Goal: Complete application form: Complete application form

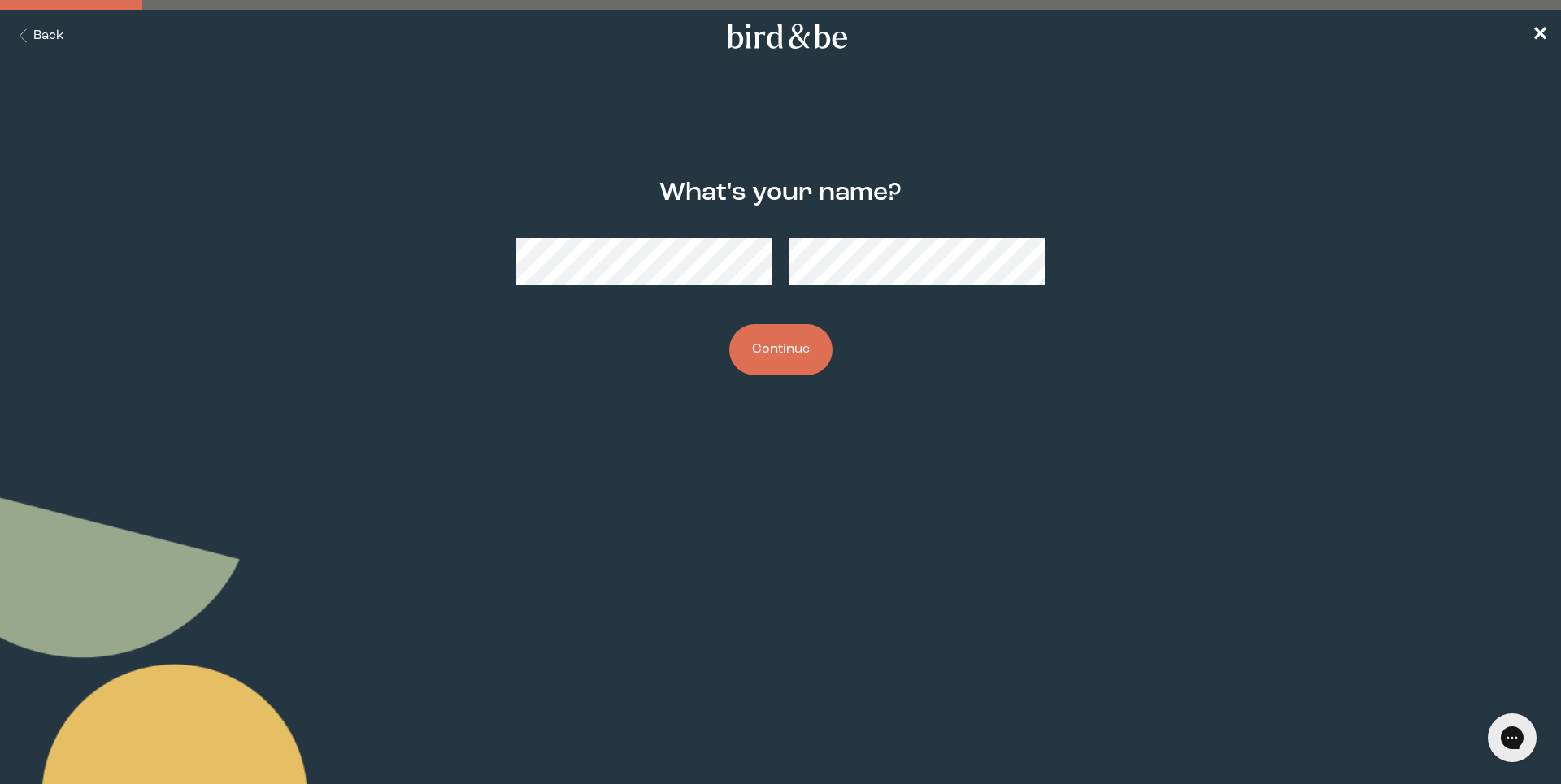
click at [793, 352] on button "Continue" at bounding box center [781, 350] width 103 height 51
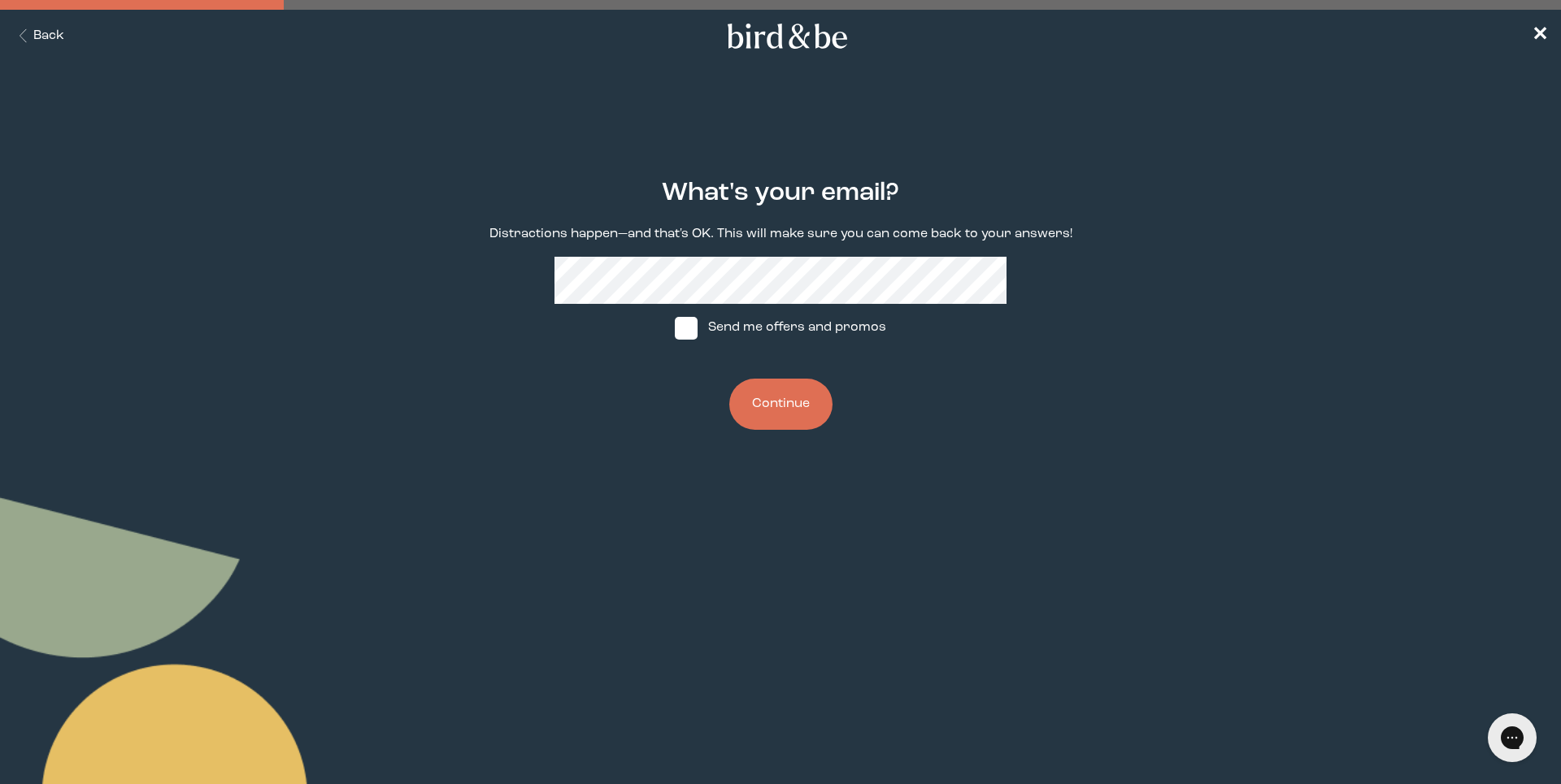
click at [686, 340] on span at bounding box center [686, 328] width 23 height 23
click at [675, 329] on input "Send me offers and promos" at bounding box center [674, 328] width 1 height 1
checkbox input "true"
click at [782, 412] on button "Continue" at bounding box center [781, 405] width 103 height 51
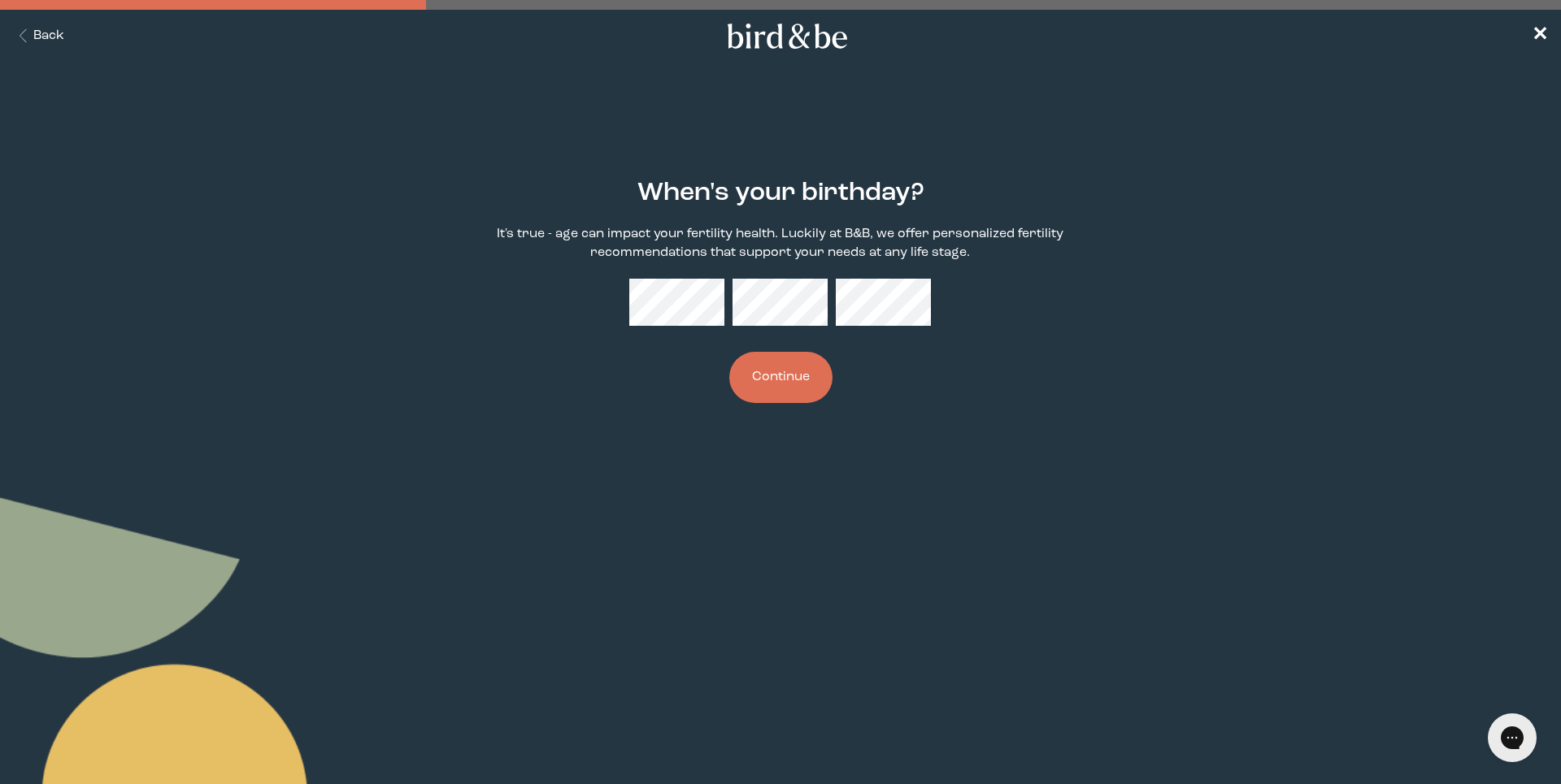
click at [789, 396] on button "Continue" at bounding box center [781, 377] width 103 height 51
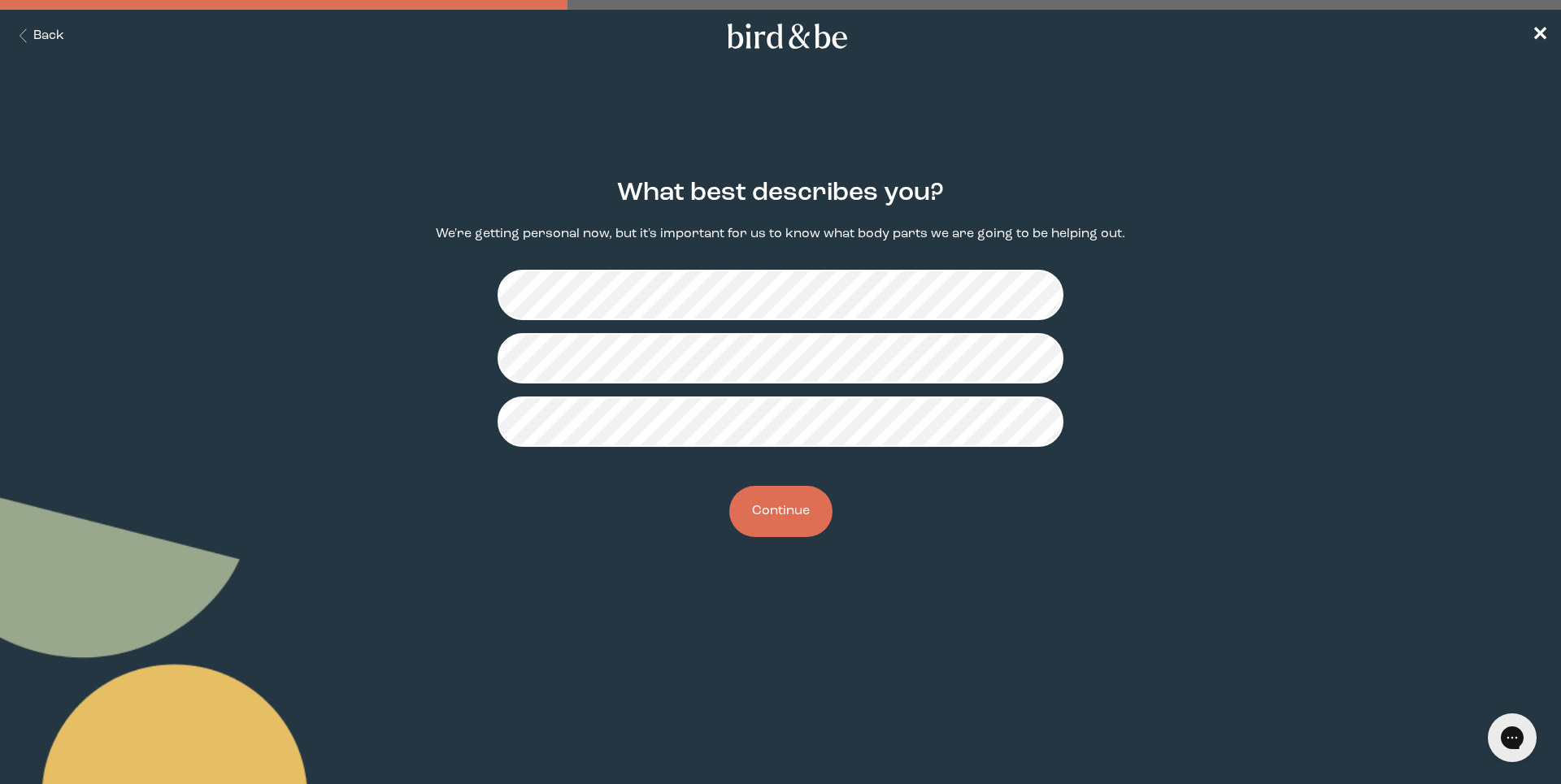
click at [800, 524] on button "Continue" at bounding box center [781, 512] width 103 height 51
click at [781, 515] on button "Continue" at bounding box center [781, 512] width 103 height 51
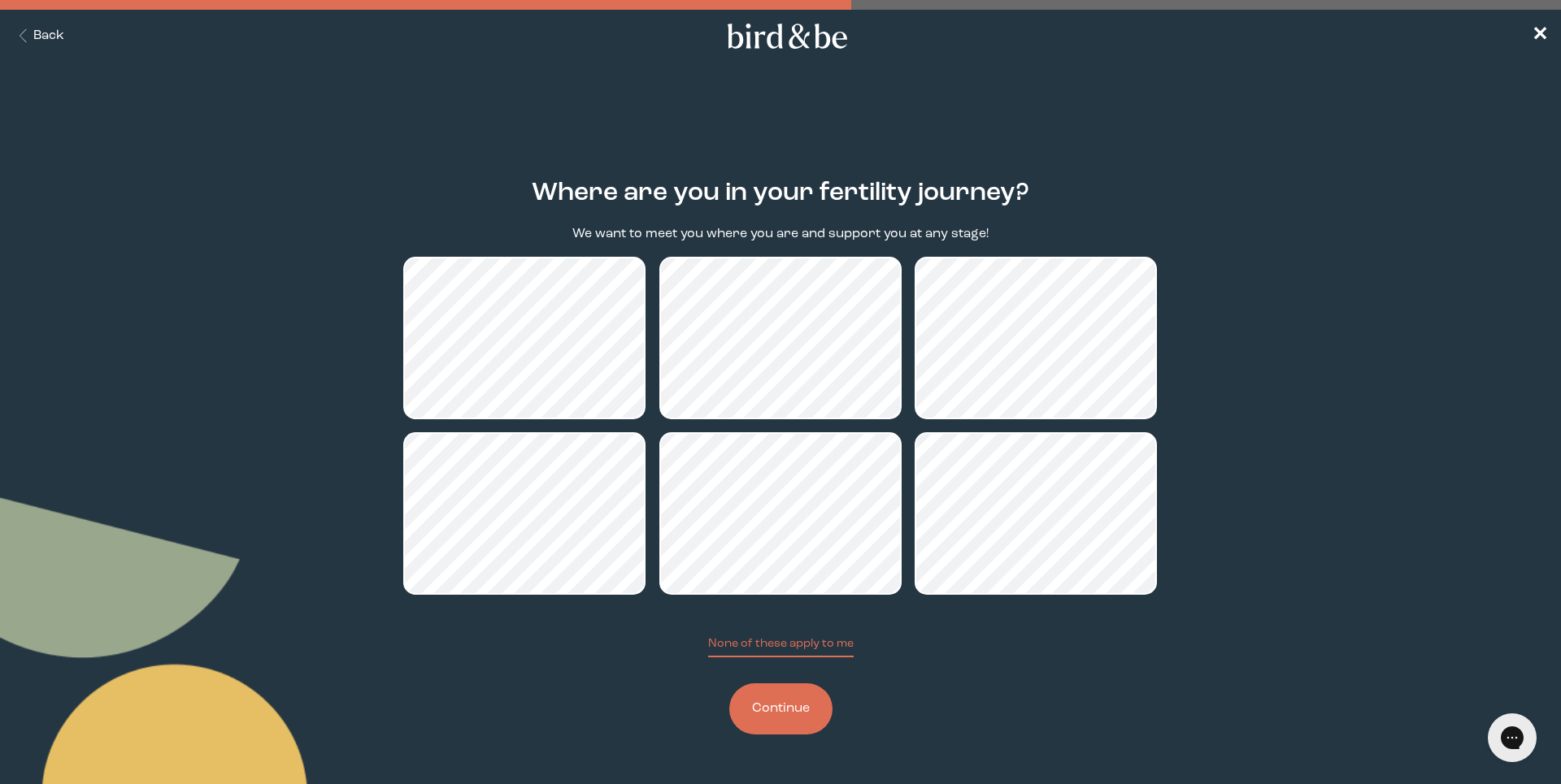
click at [757, 710] on button "Continue" at bounding box center [781, 709] width 103 height 51
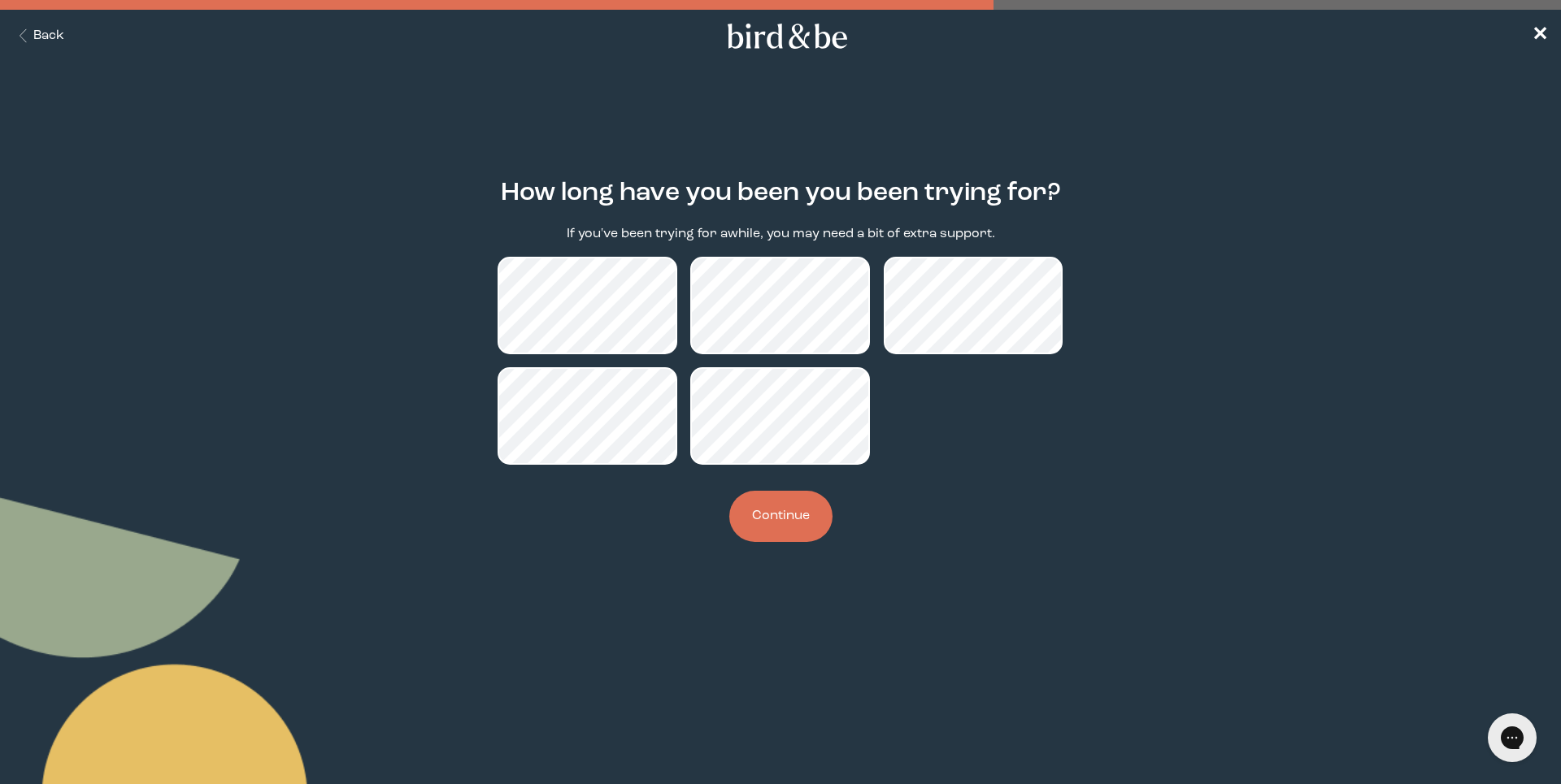
click at [760, 519] on button "Continue" at bounding box center [781, 517] width 103 height 51
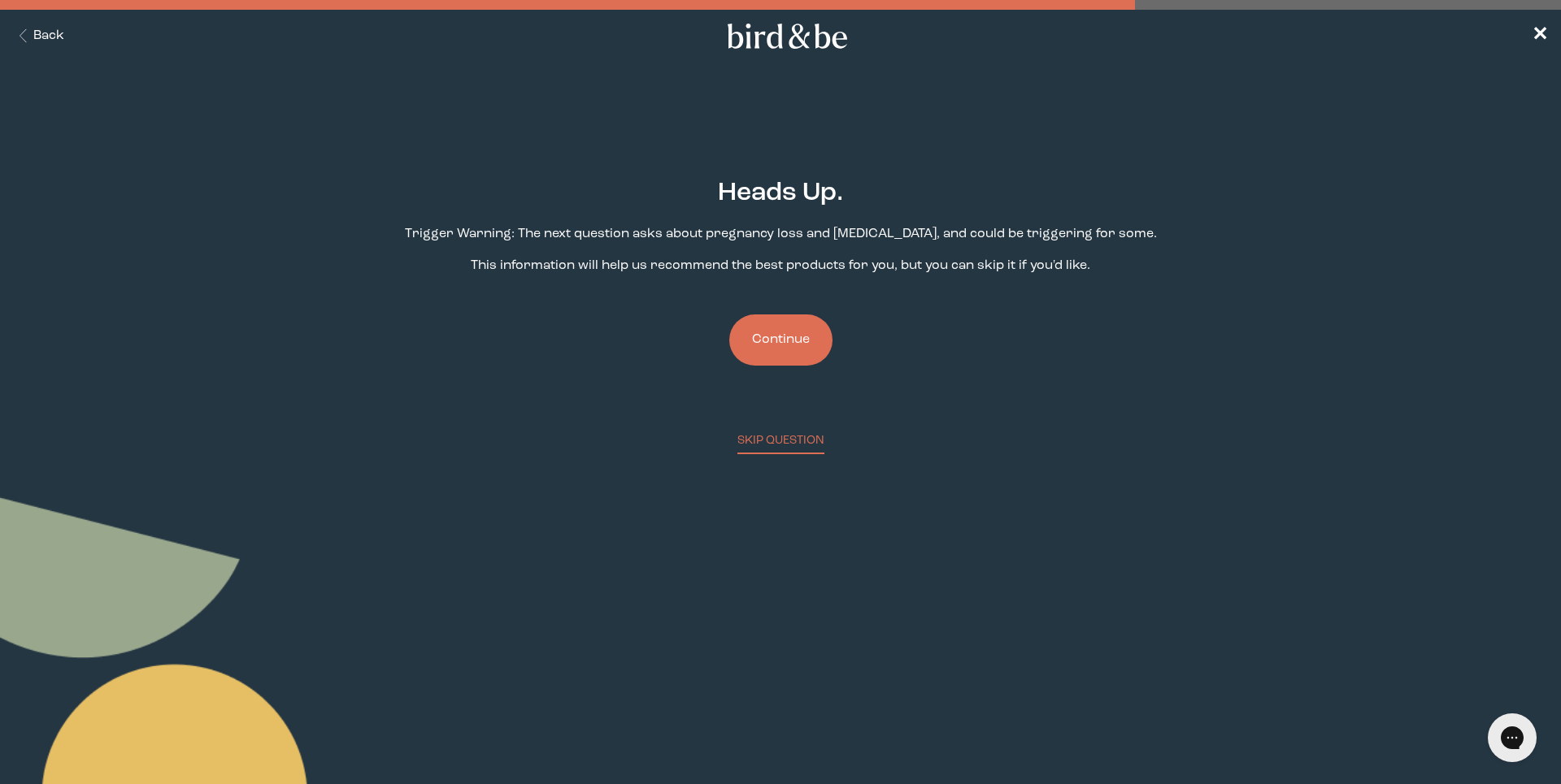
click at [752, 364] on button "Continue" at bounding box center [781, 340] width 103 height 51
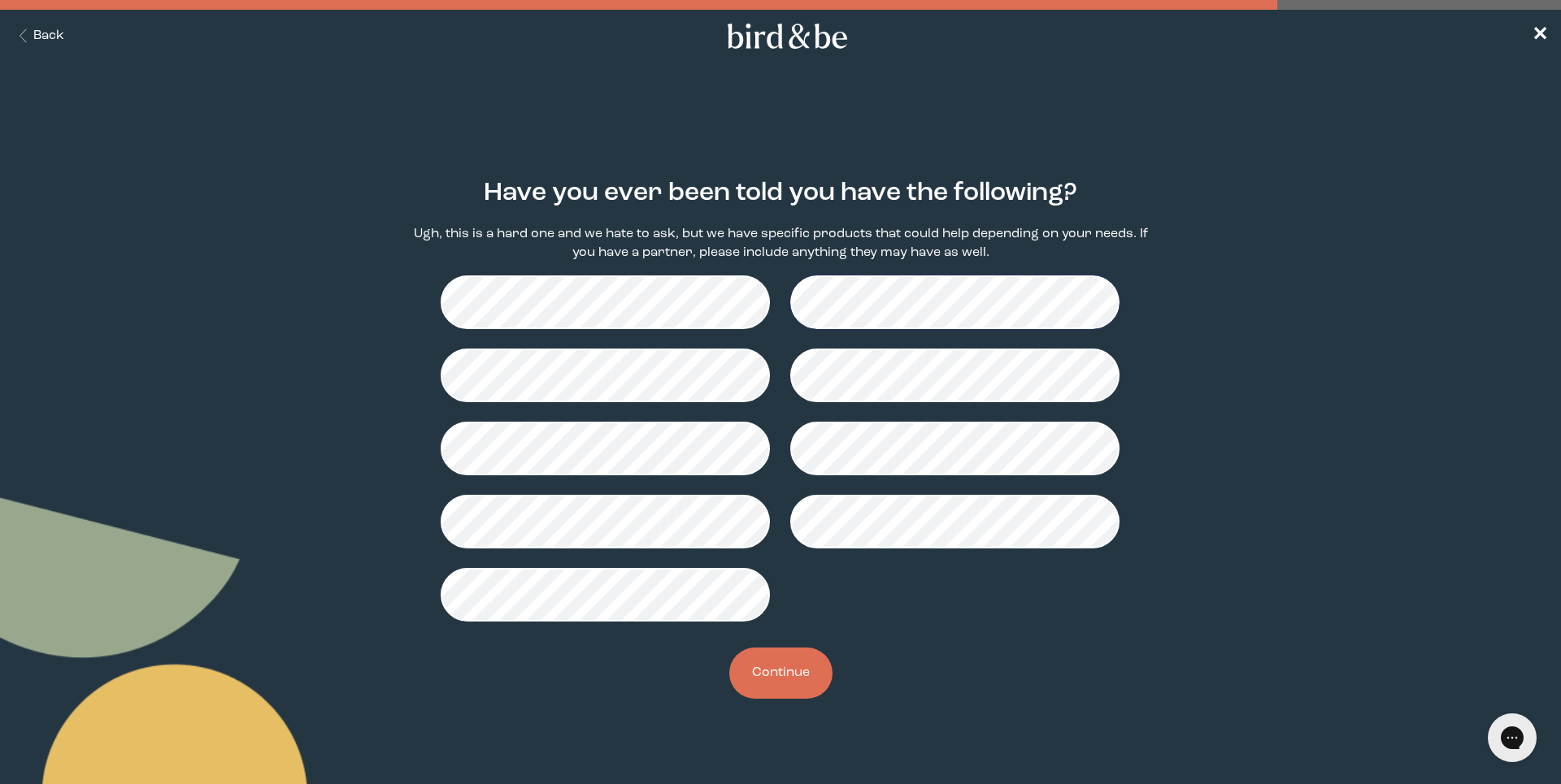
click at [785, 669] on button "Continue" at bounding box center [781, 674] width 103 height 51
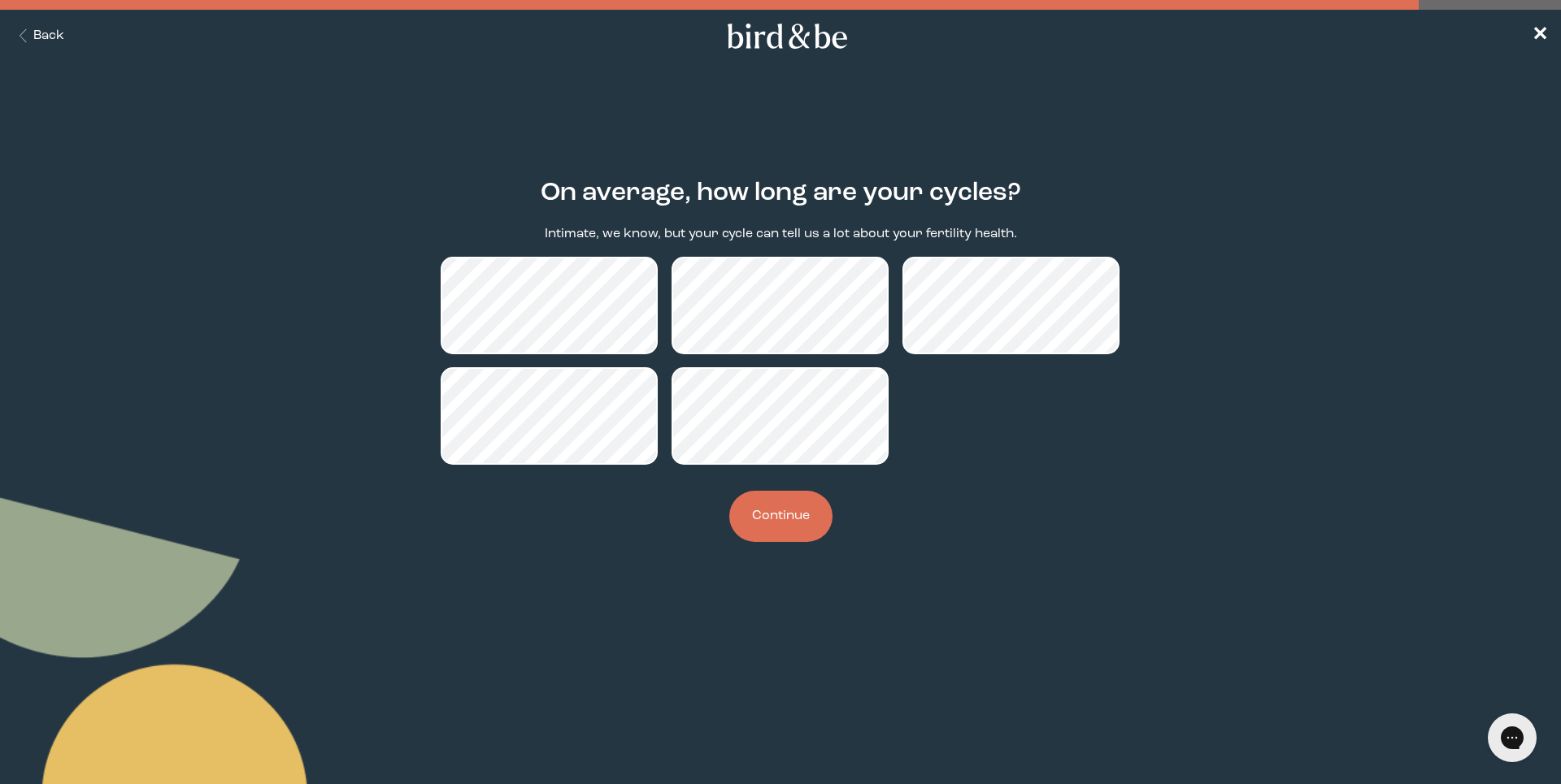
click at [759, 521] on button "Continue" at bounding box center [781, 517] width 103 height 51
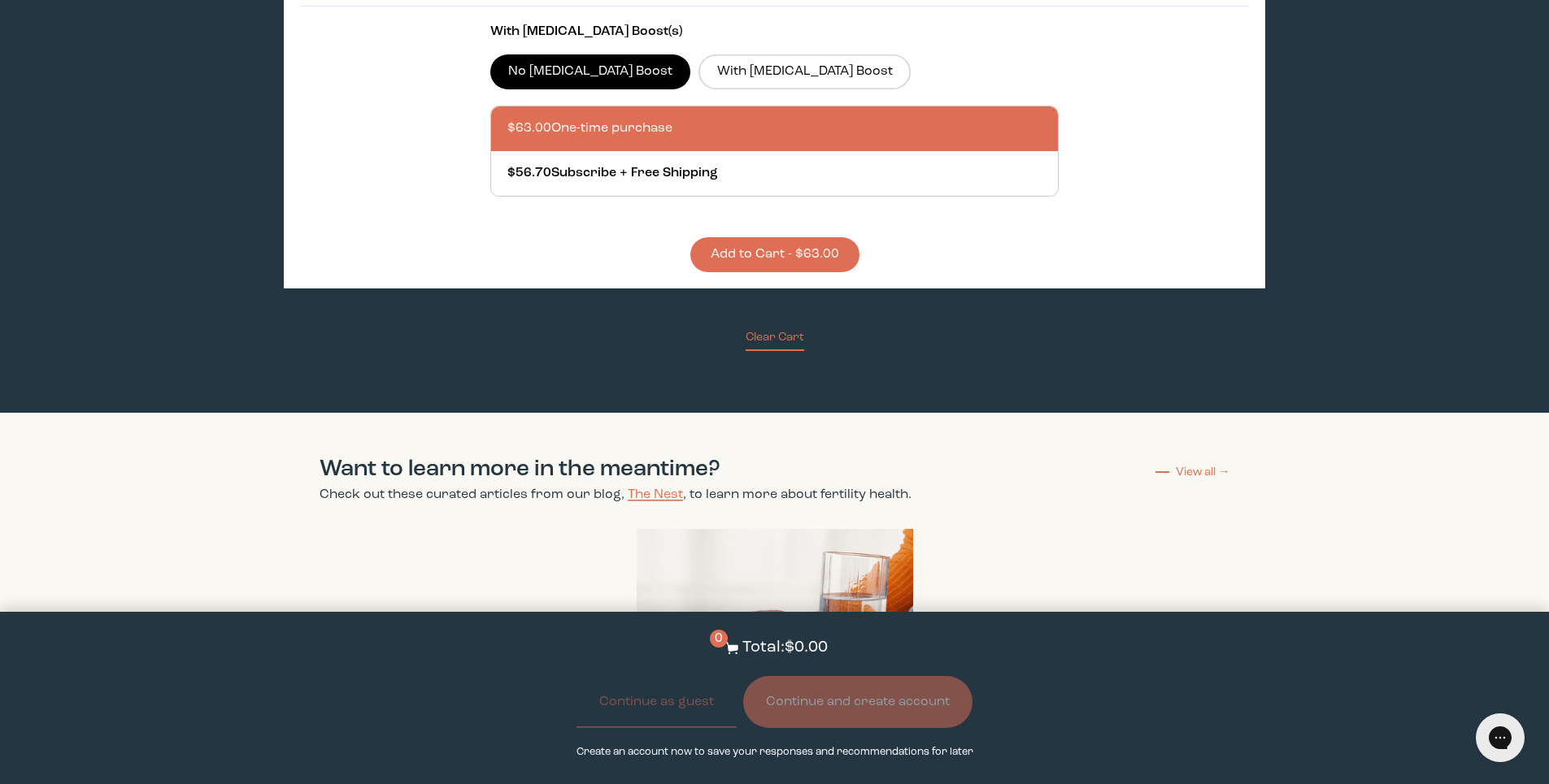
scroll to position [4281, 0]
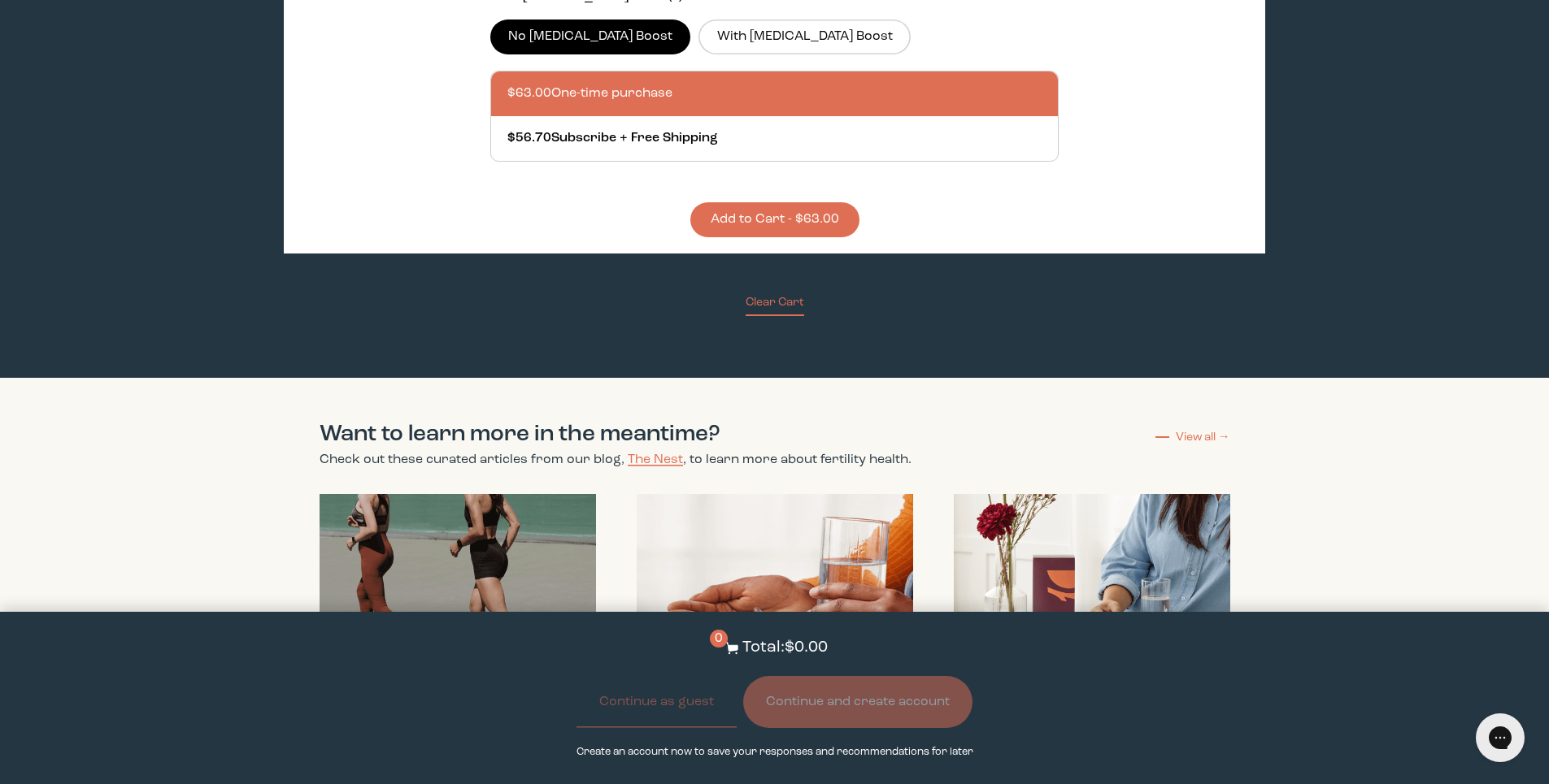
click at [1207, 446] on link "View all →" at bounding box center [1193, 437] width 75 height 16
